Goal: Navigation & Orientation: Understand site structure

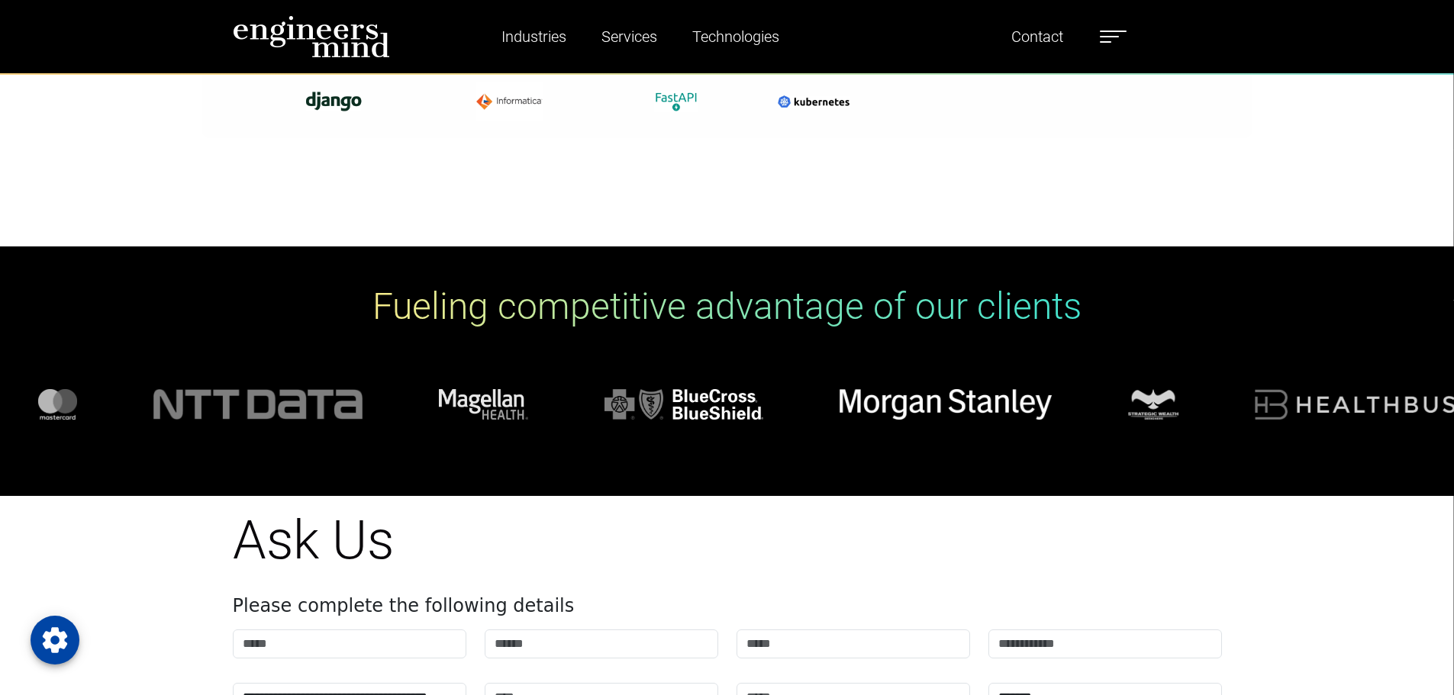
scroll to position [5799, 0]
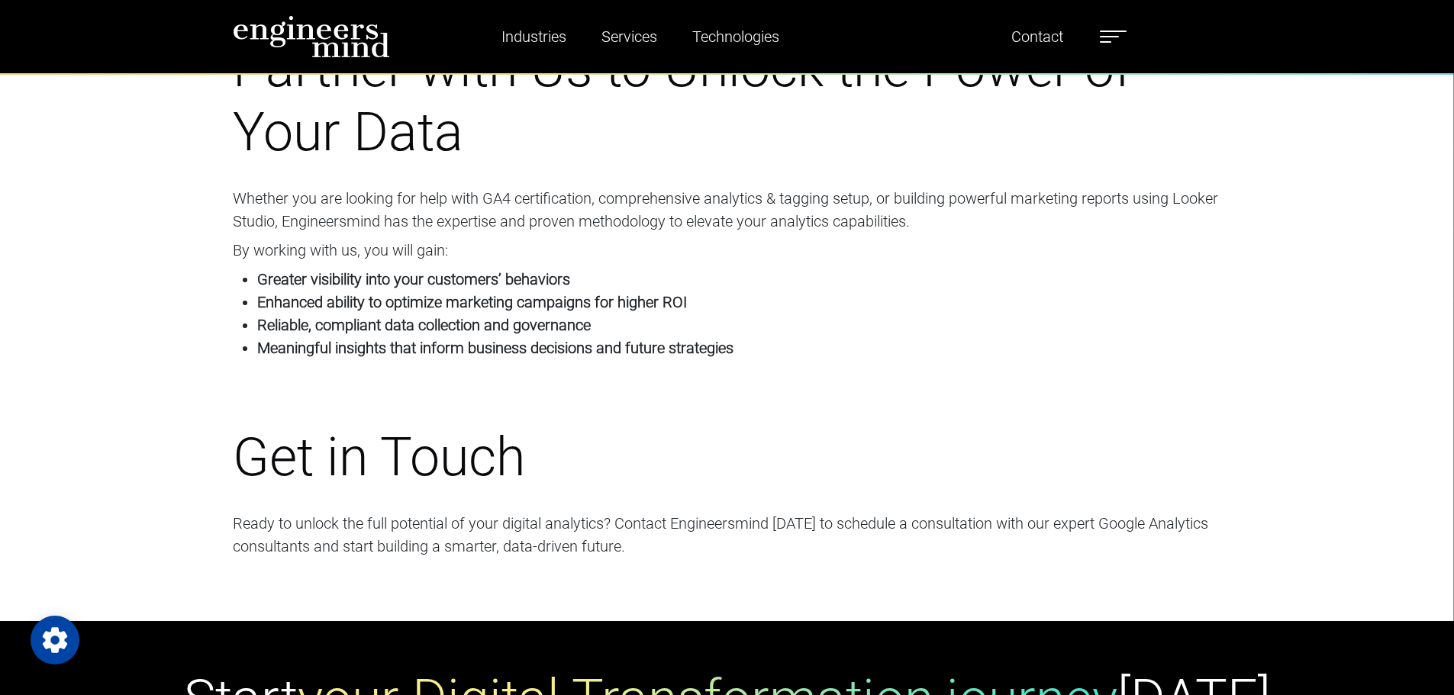
scroll to position [7631, 0]
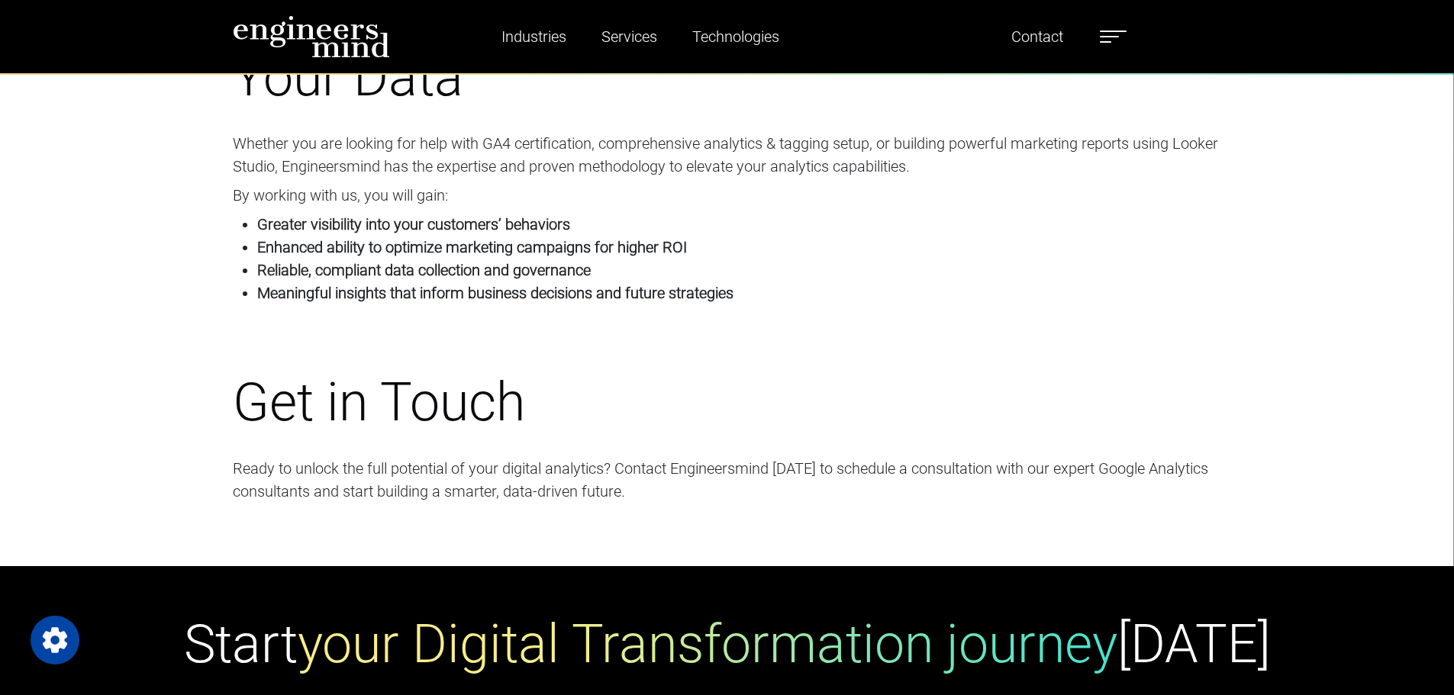
click at [322, 45] on img at bounding box center [311, 36] width 157 height 43
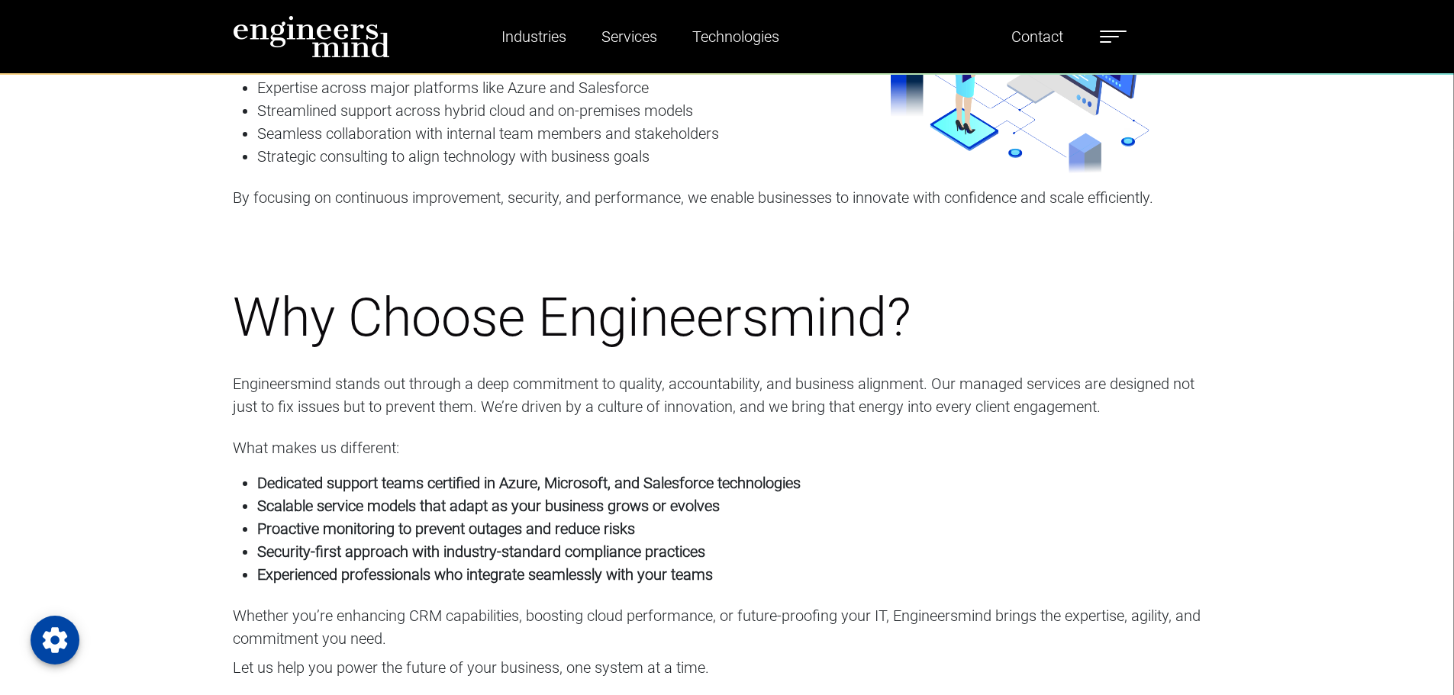
scroll to position [3815, 0]
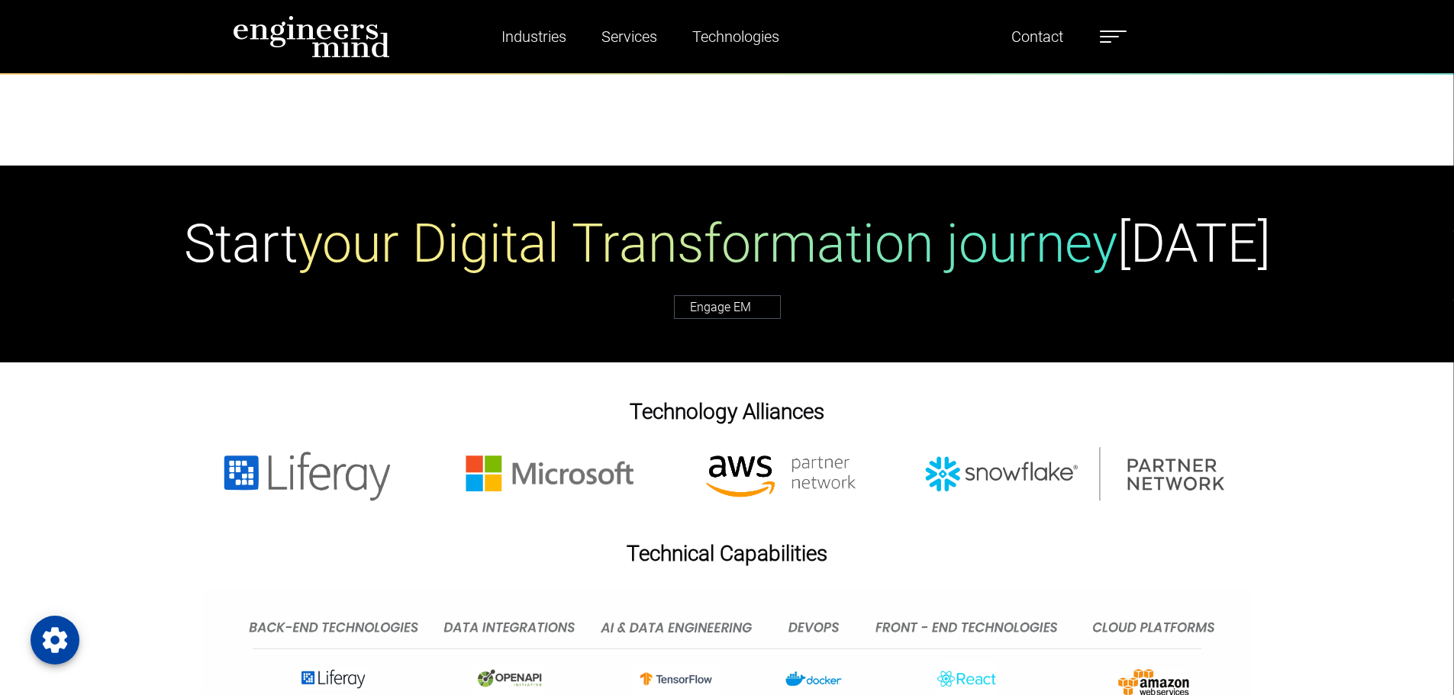
scroll to position [6944, 0]
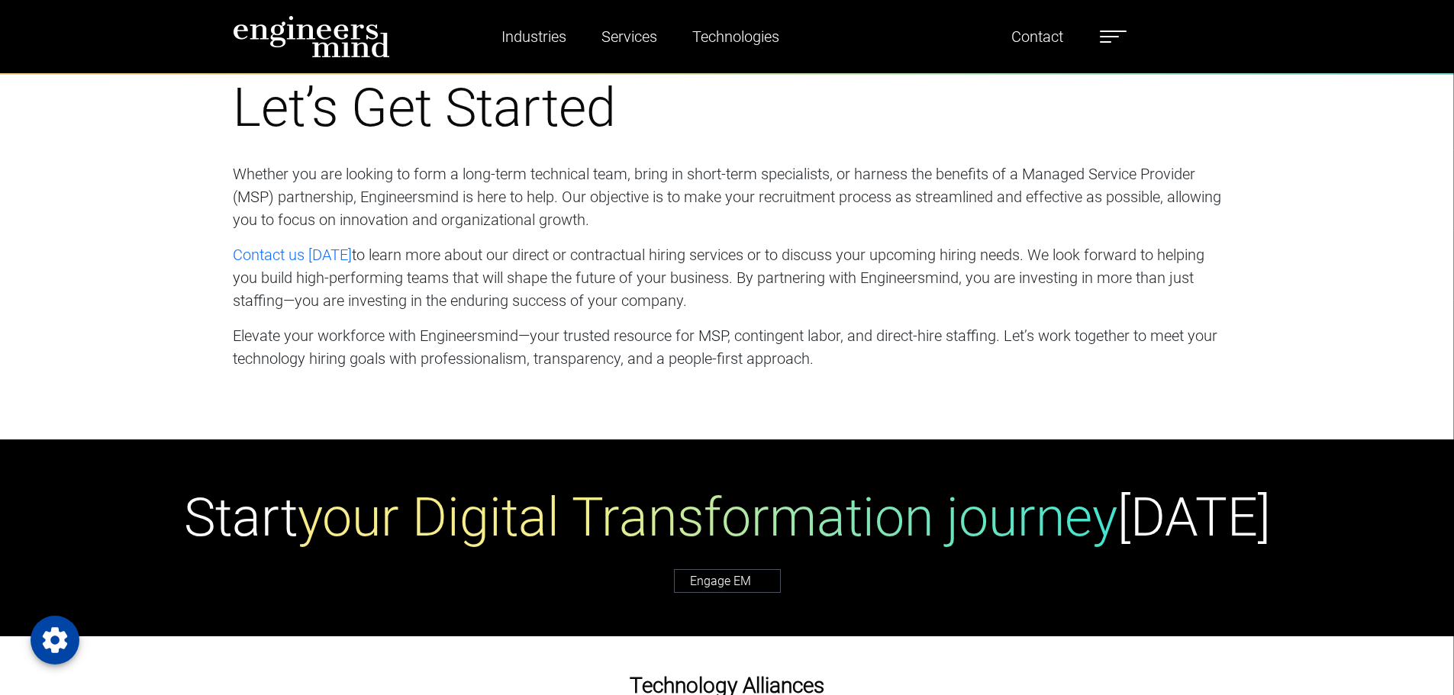
scroll to position [7707, 0]
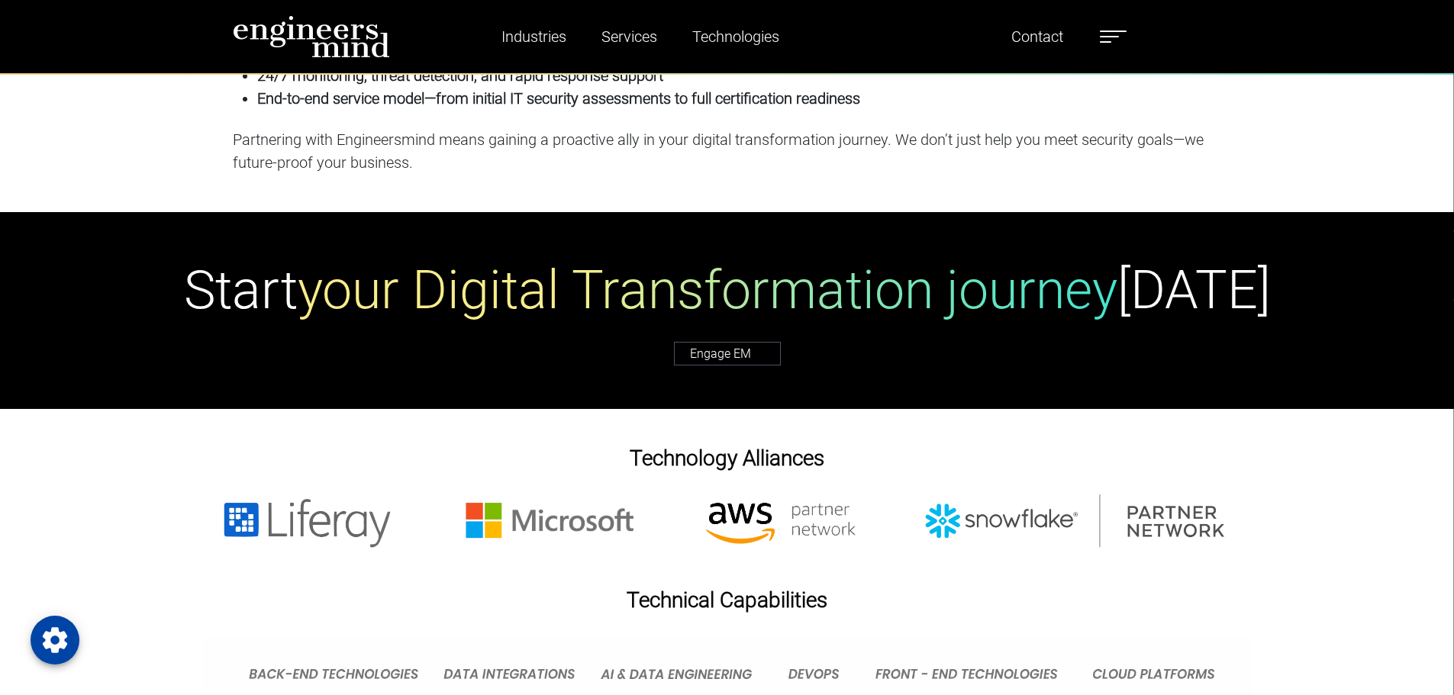
scroll to position [5570, 0]
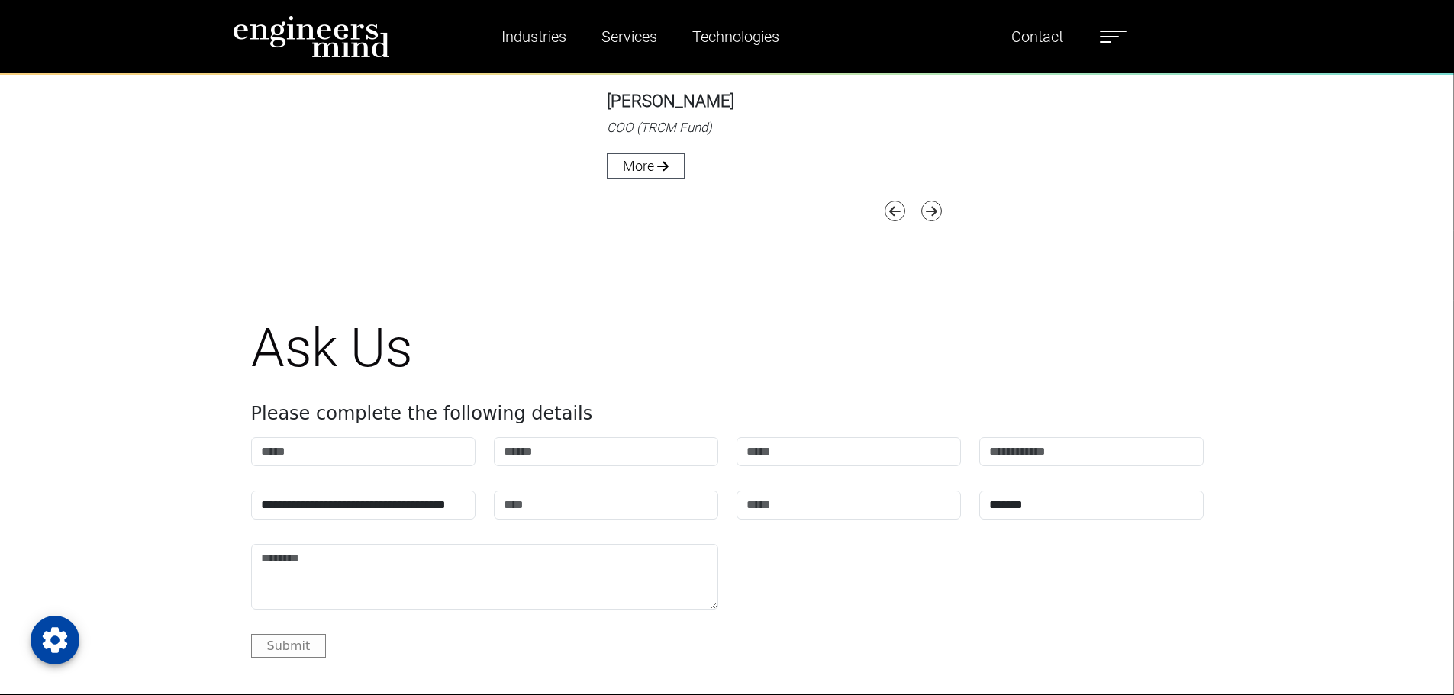
scroll to position [6035, 0]
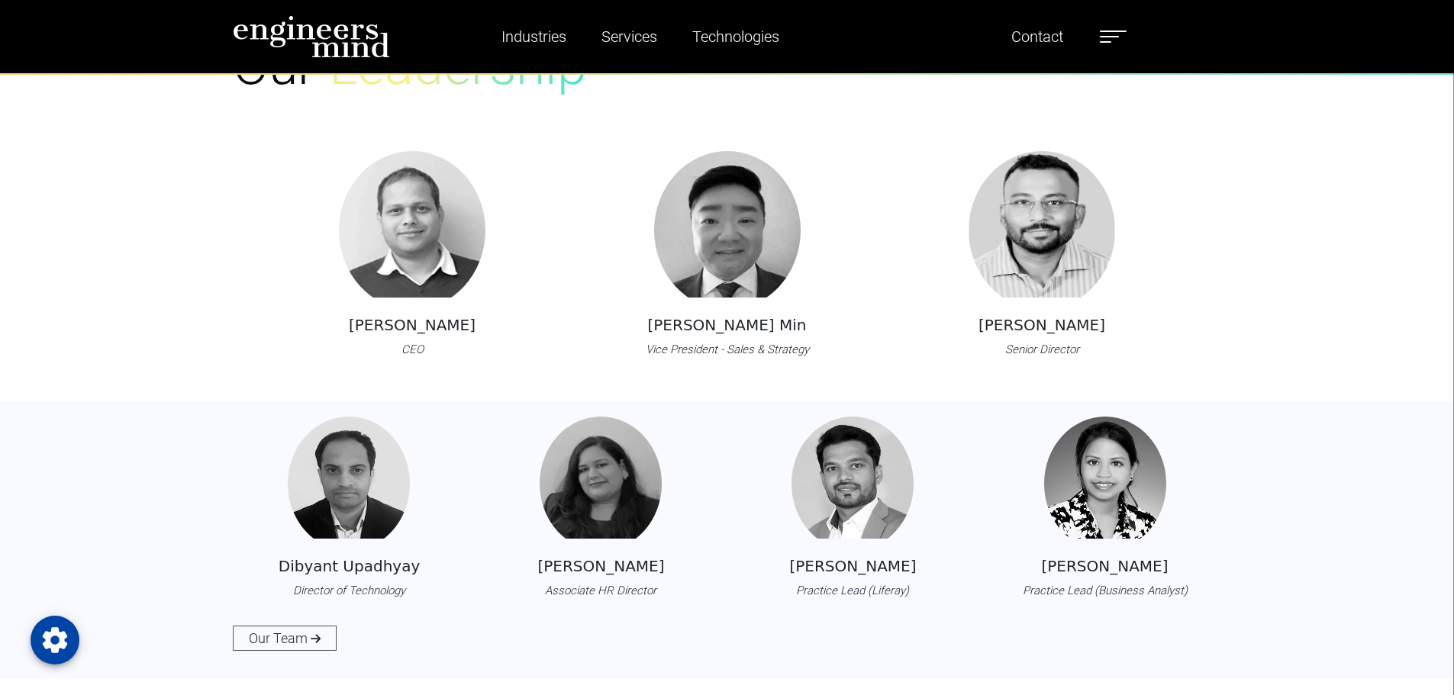
scroll to position [1602, 0]
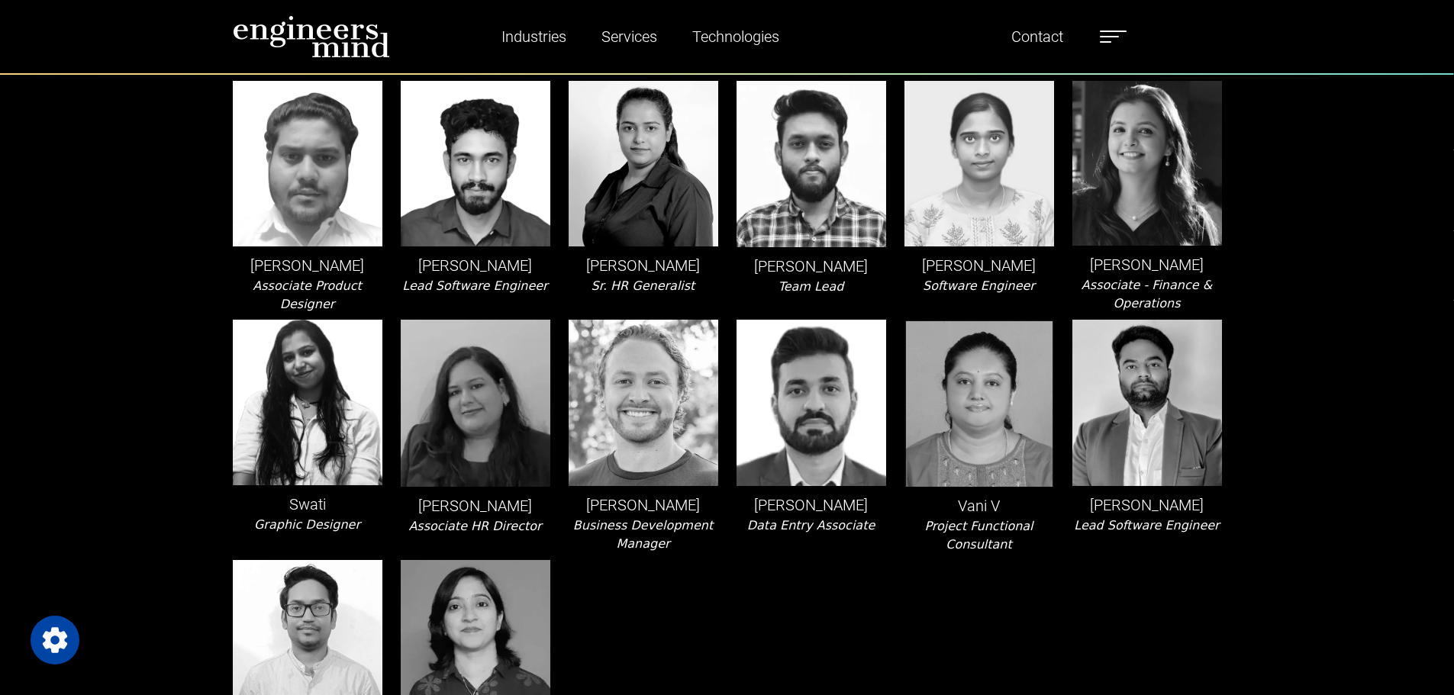
scroll to position [3358, 0]
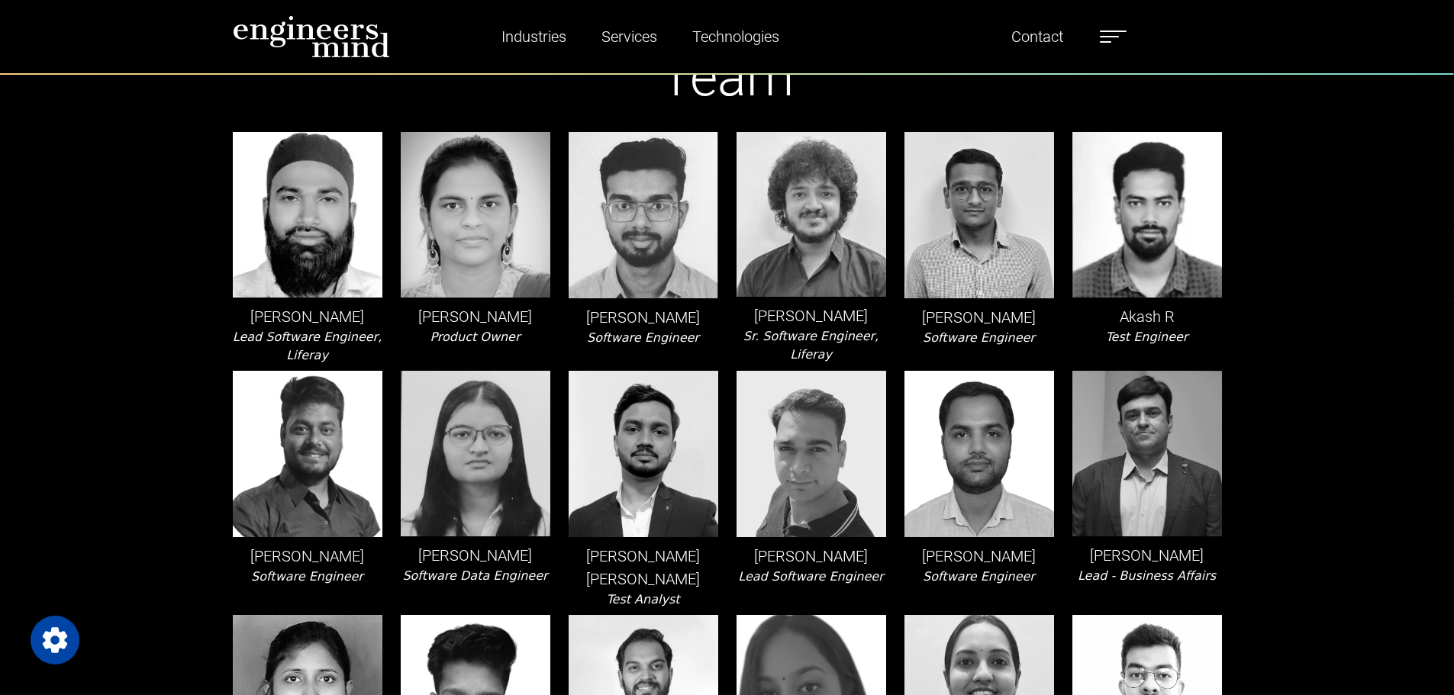
scroll to position [0, 0]
